Goal: Information Seeking & Learning: Learn about a topic

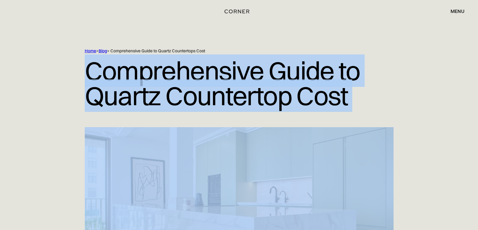
click at [234, 9] on img "home" at bounding box center [236, 12] width 25 height 8
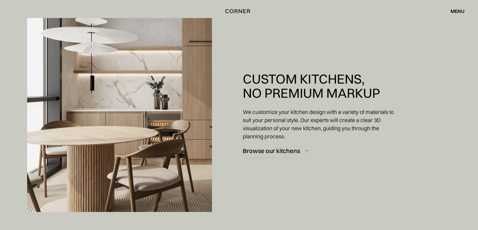
scroll to position [4014, 0]
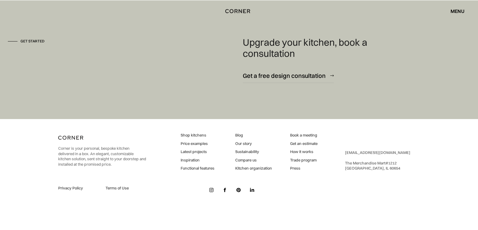
click at [240, 135] on link "Blog" at bounding box center [253, 135] width 37 height 5
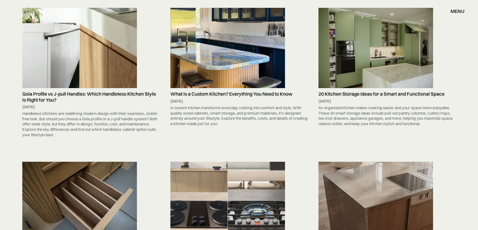
scroll to position [844, 0]
